Goal: Find specific page/section: Find specific page/section

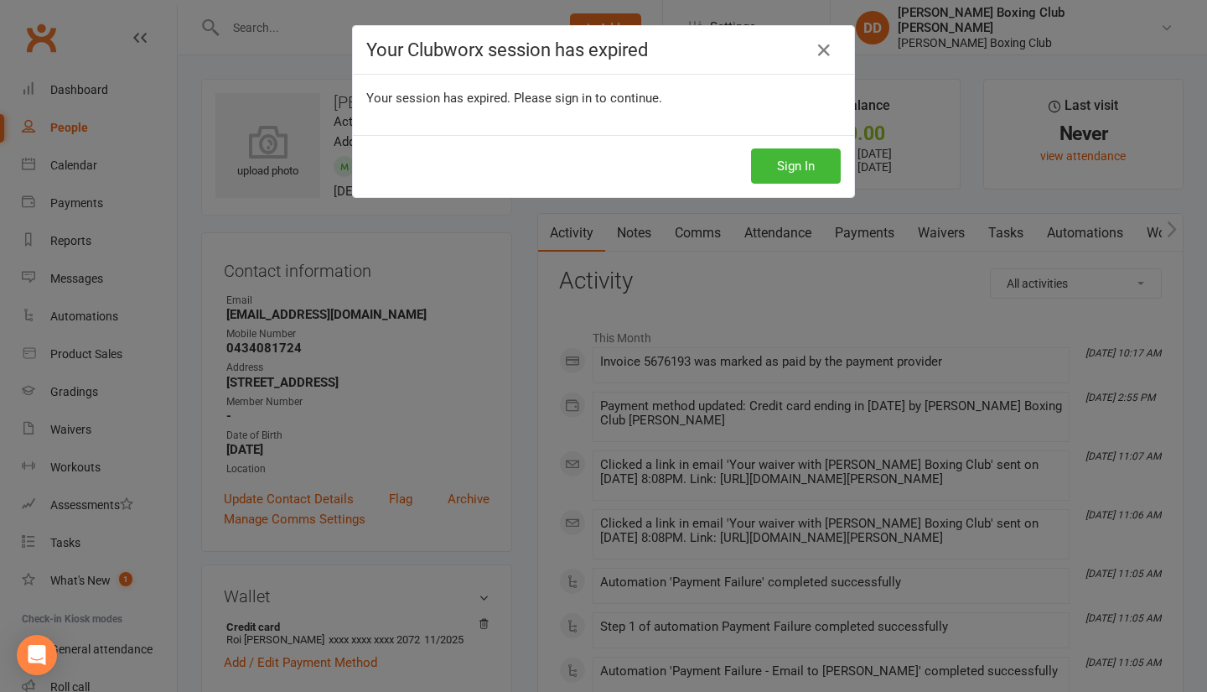
scroll to position [115, 0]
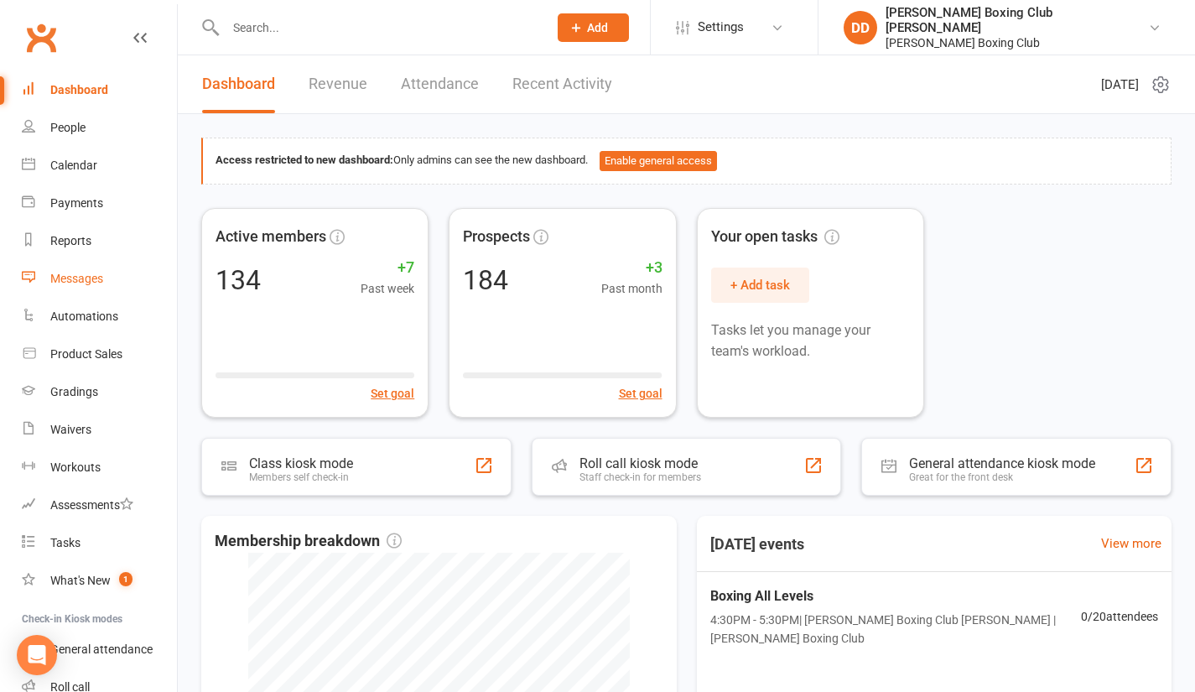
click at [80, 280] on div "Messages" at bounding box center [76, 278] width 53 height 13
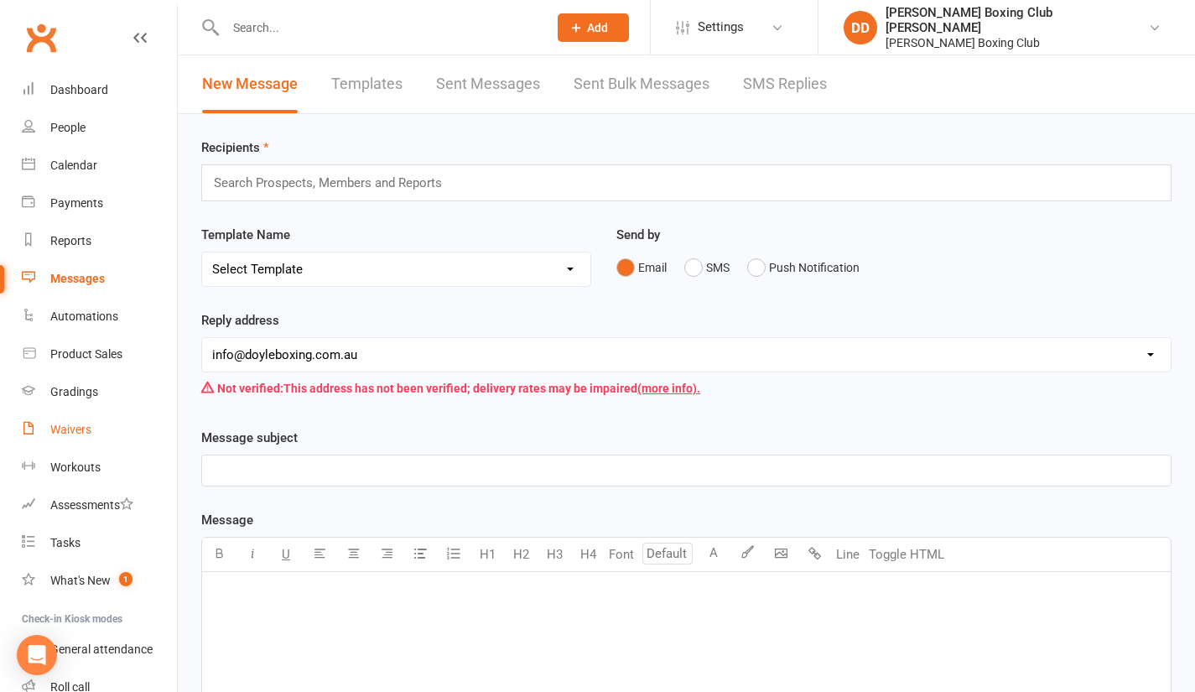
click at [67, 432] on div "Waivers" at bounding box center [70, 429] width 41 height 13
